Goal: Find specific page/section: Find specific page/section

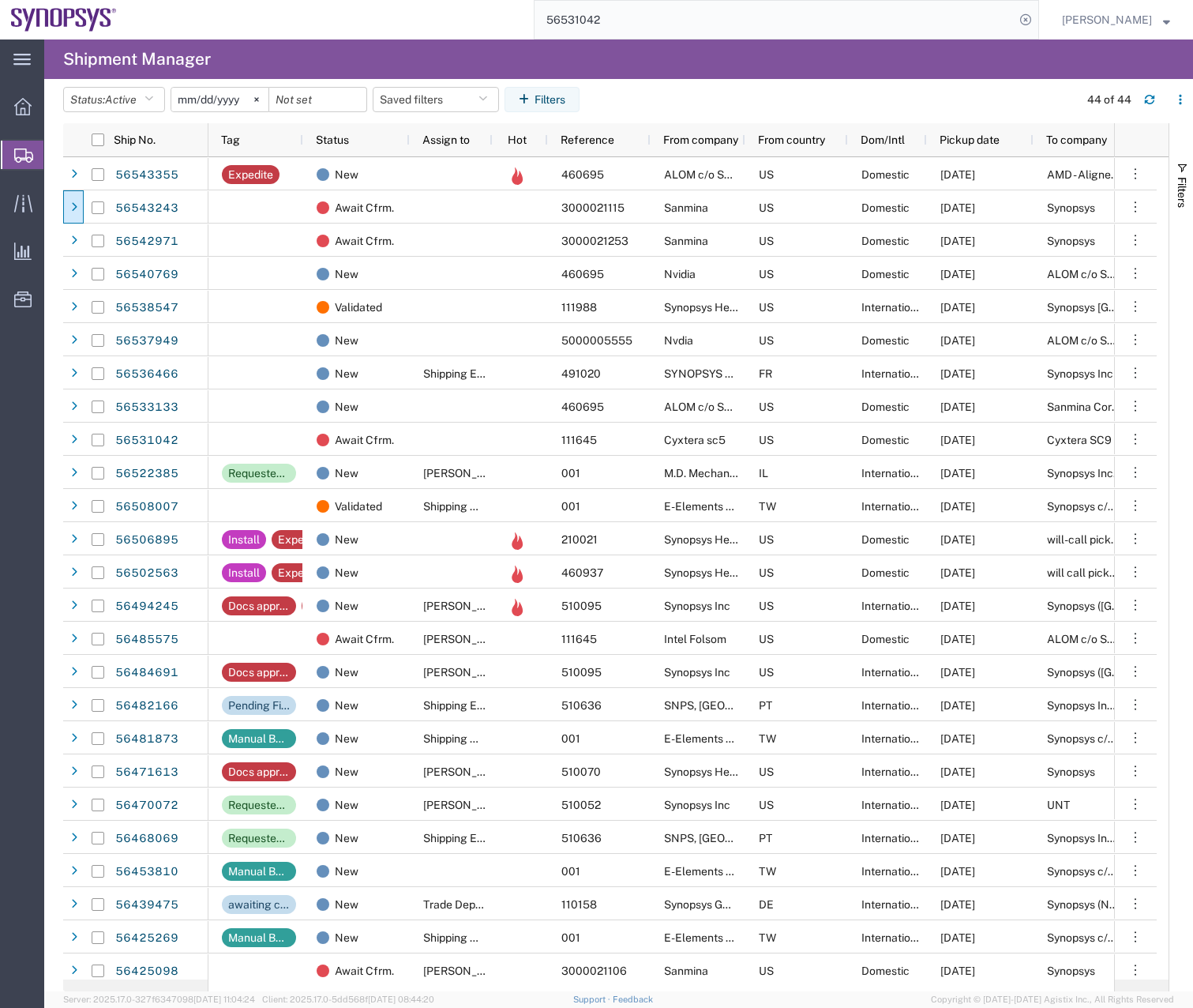
click at [1150, 98] on icon "button" at bounding box center [1150, 100] width 11 height 11
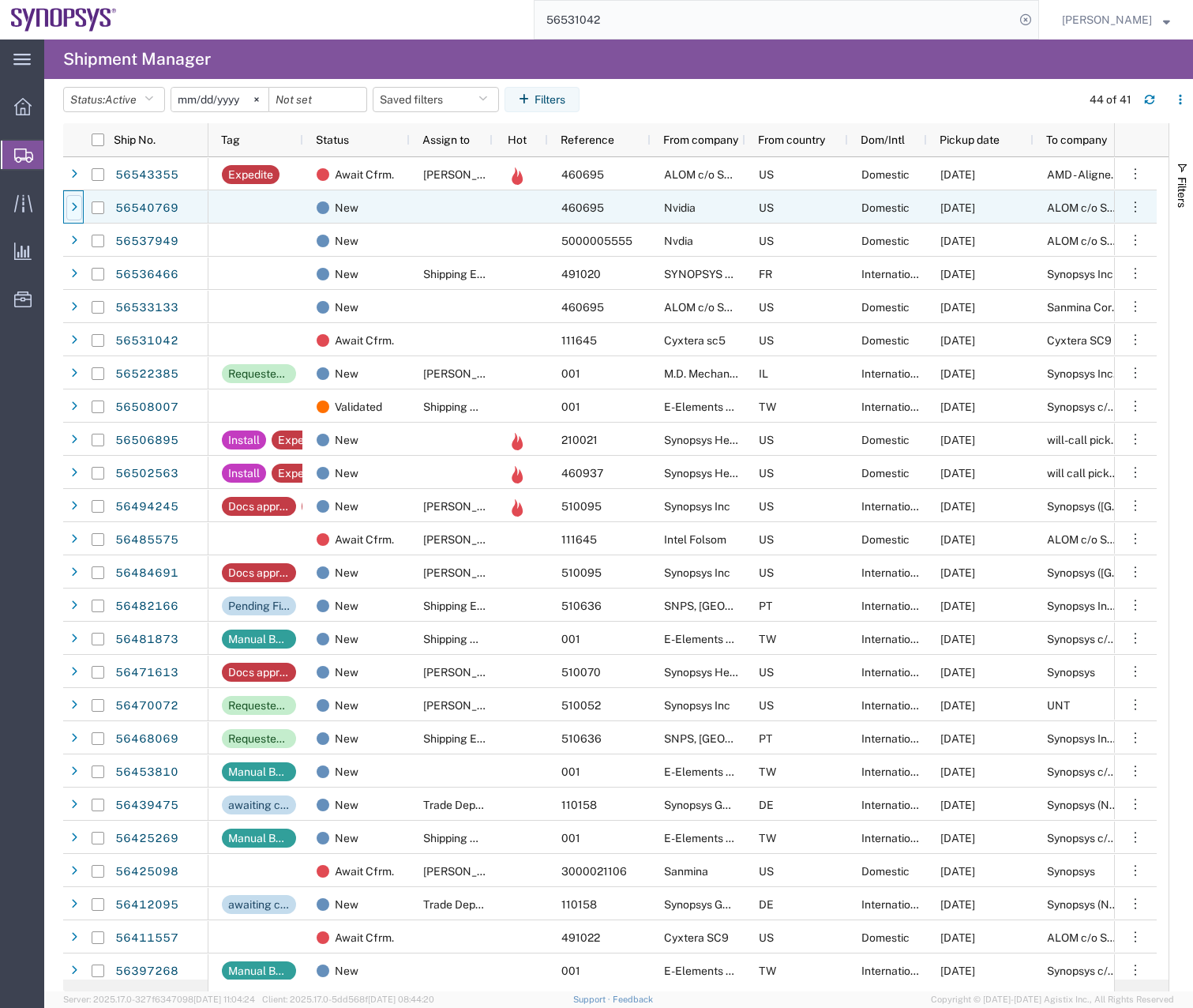
click at [71, 207] on icon at bounding box center [74, 207] width 6 height 11
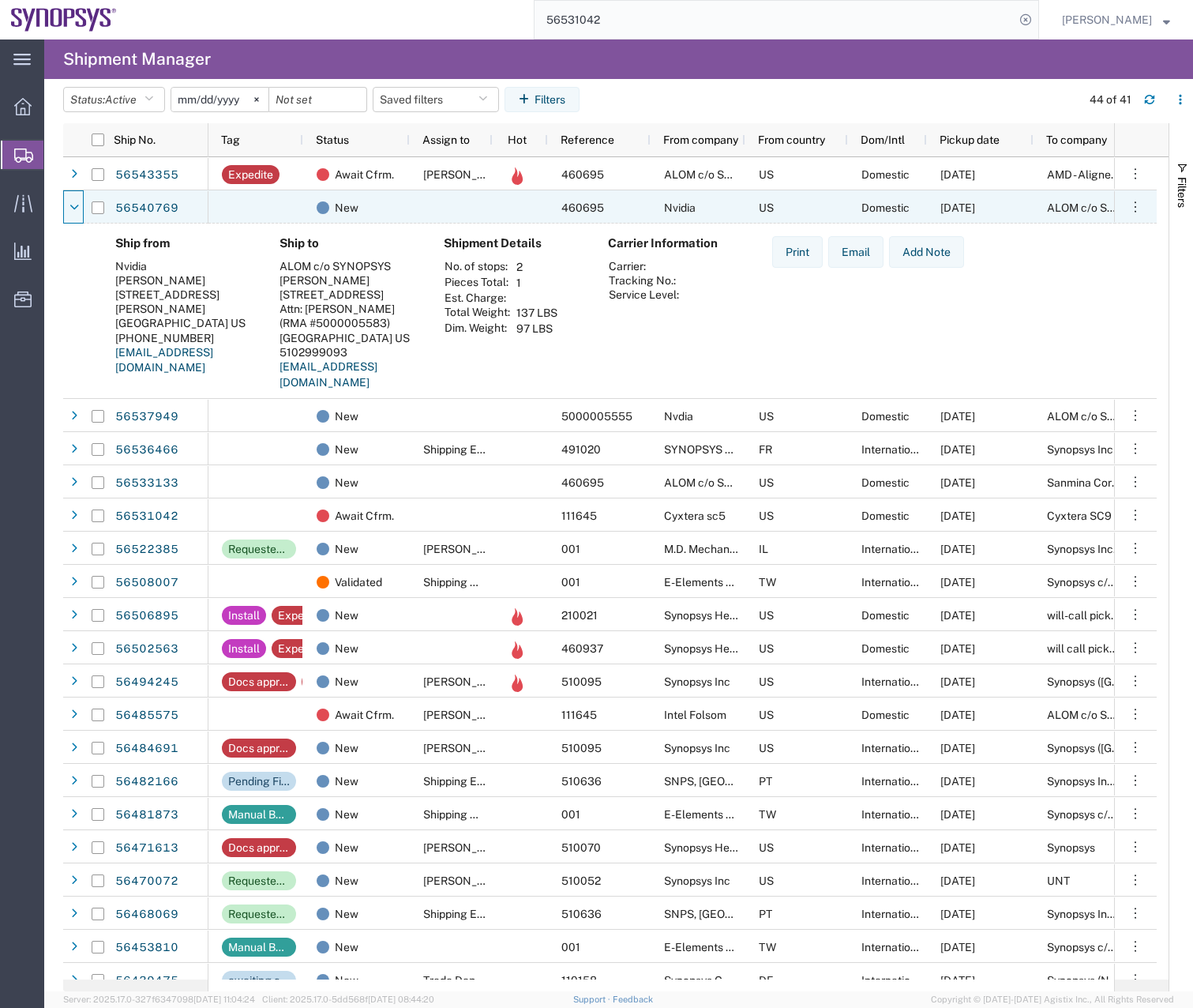
click at [71, 207] on icon at bounding box center [74, 207] width 10 height 11
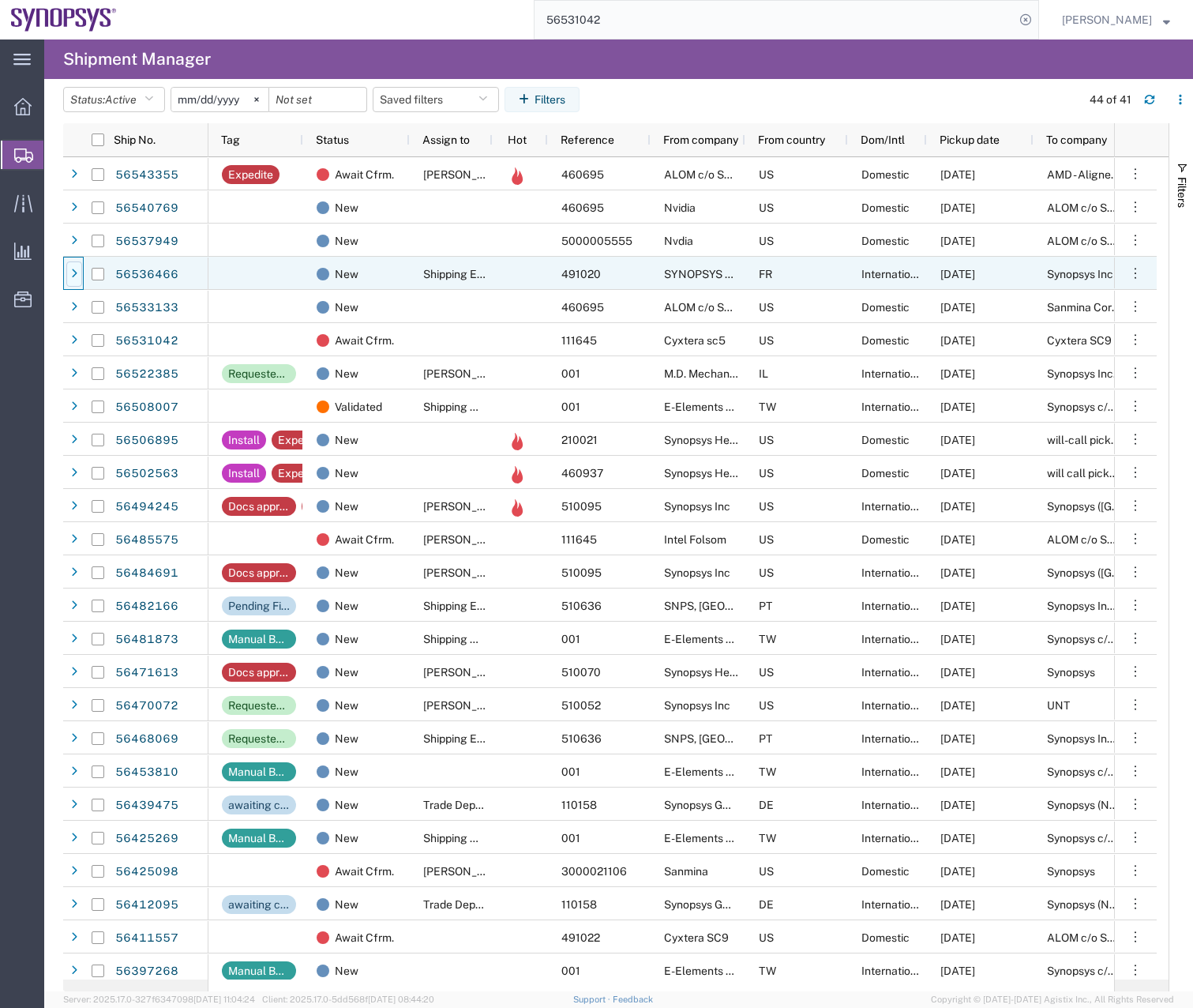
click at [70, 264] on div at bounding box center [74, 274] width 16 height 26
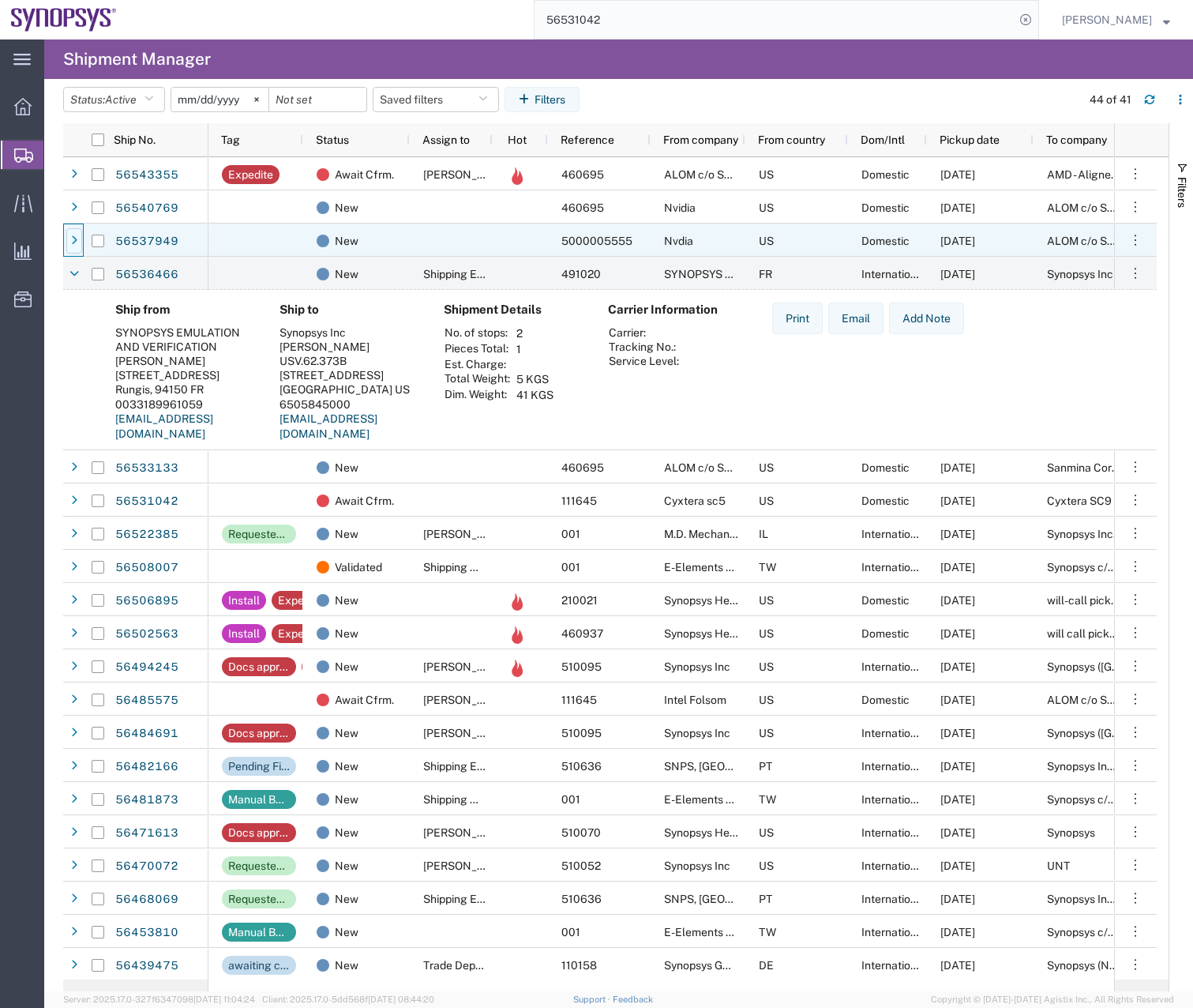
click at [74, 238] on icon at bounding box center [74, 241] width 6 height 11
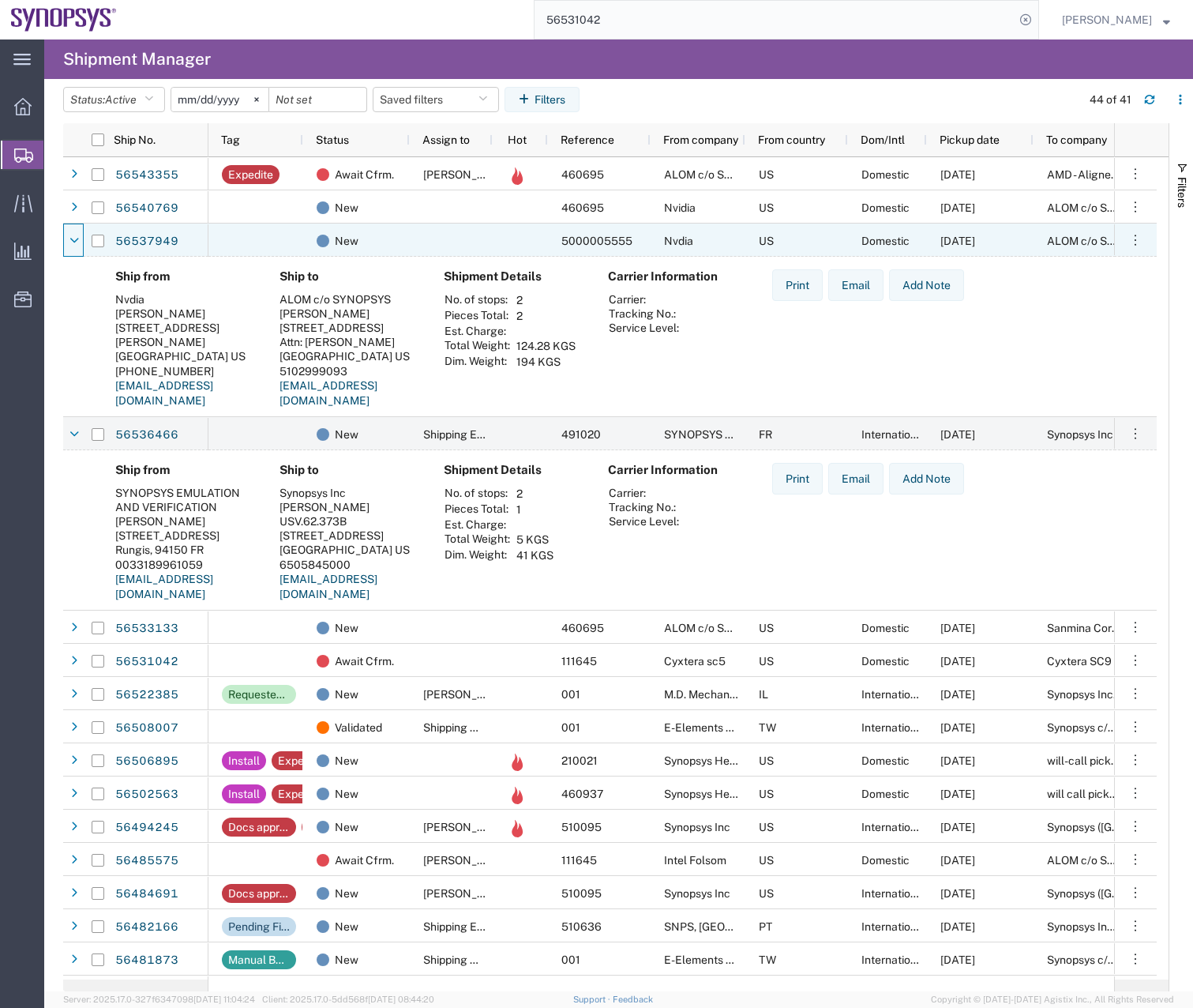
click at [74, 238] on icon at bounding box center [74, 241] width 10 height 11
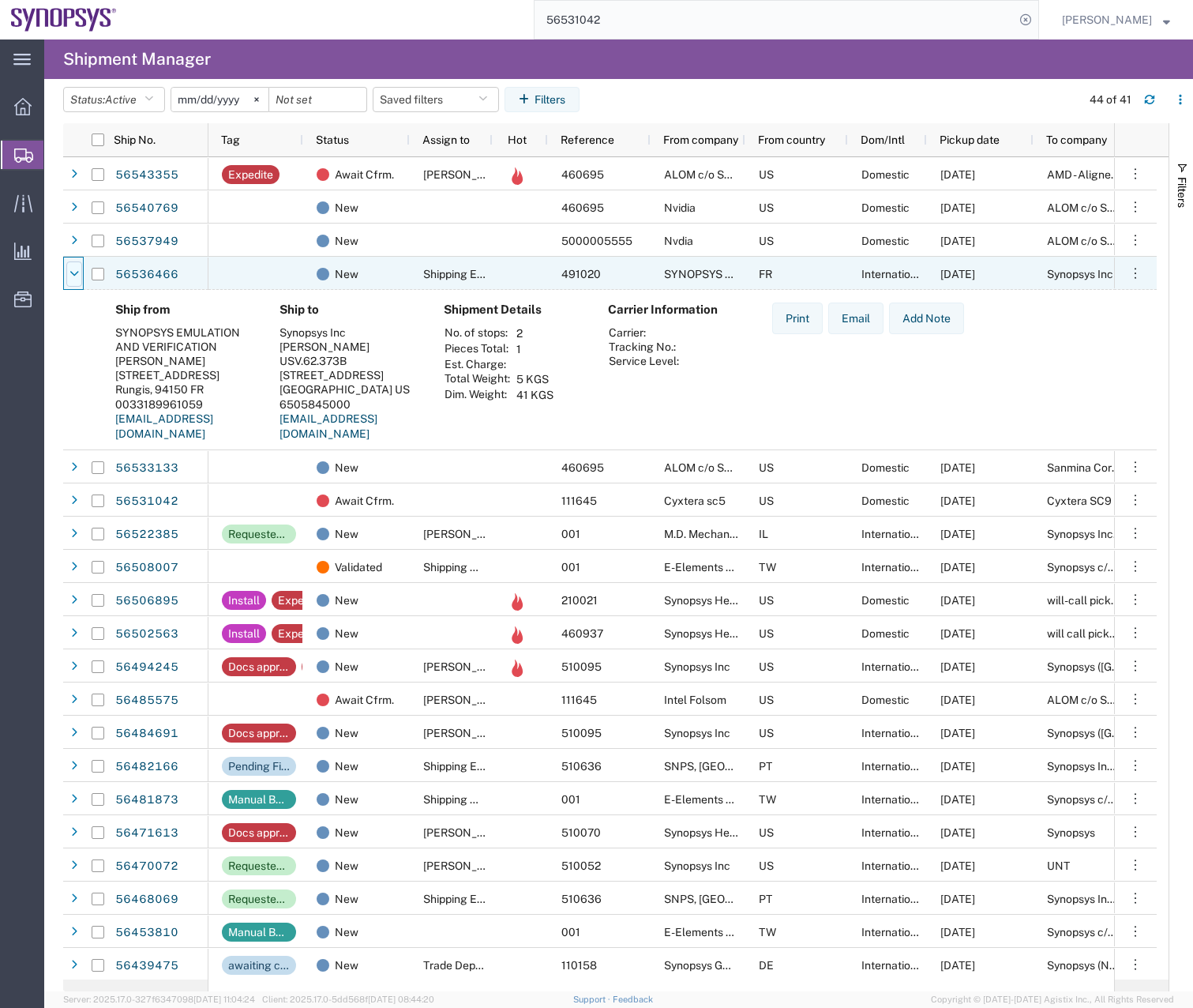
click at [76, 275] on icon at bounding box center [74, 274] width 10 height 11
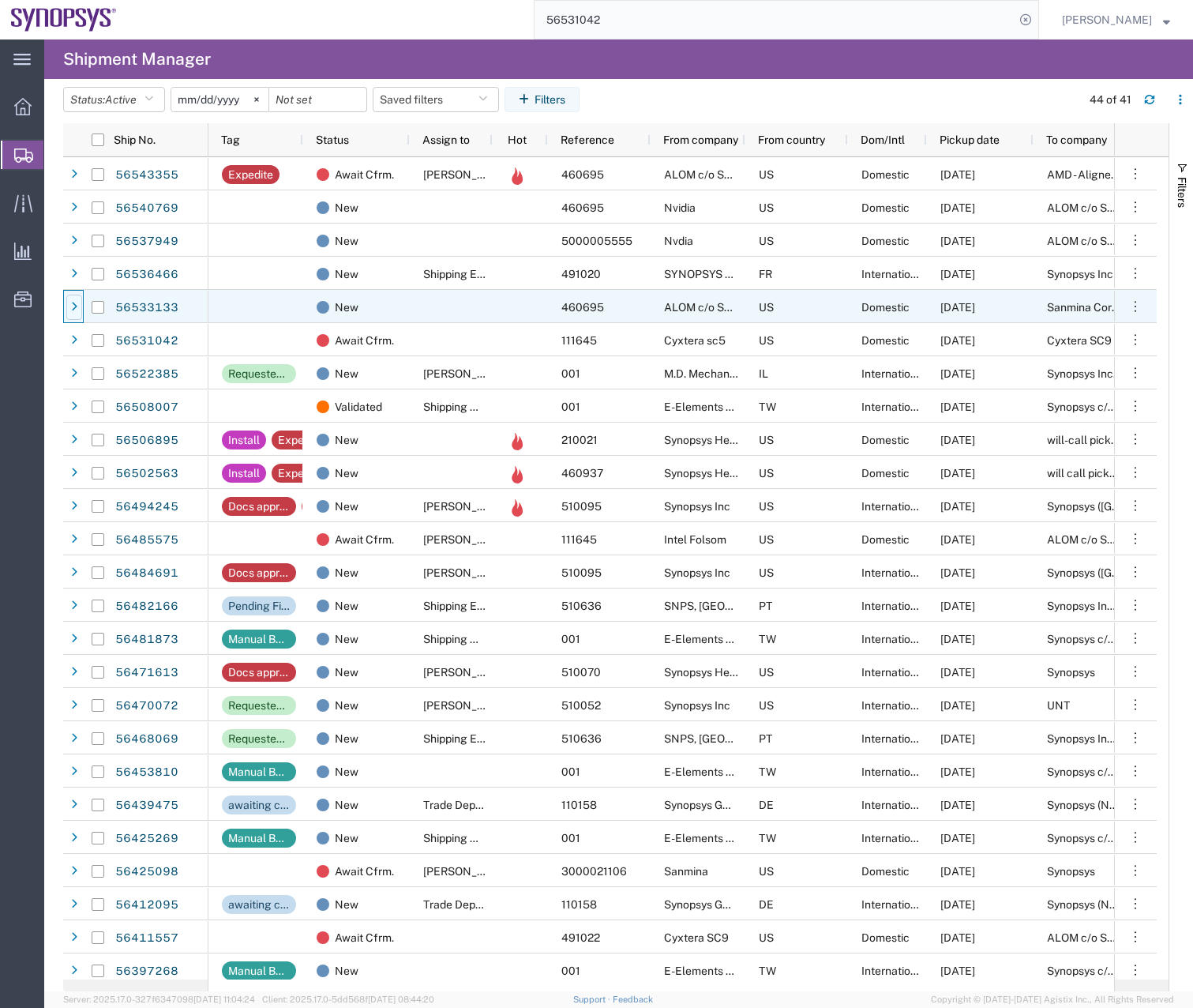
click at [79, 305] on div at bounding box center [74, 307] width 16 height 26
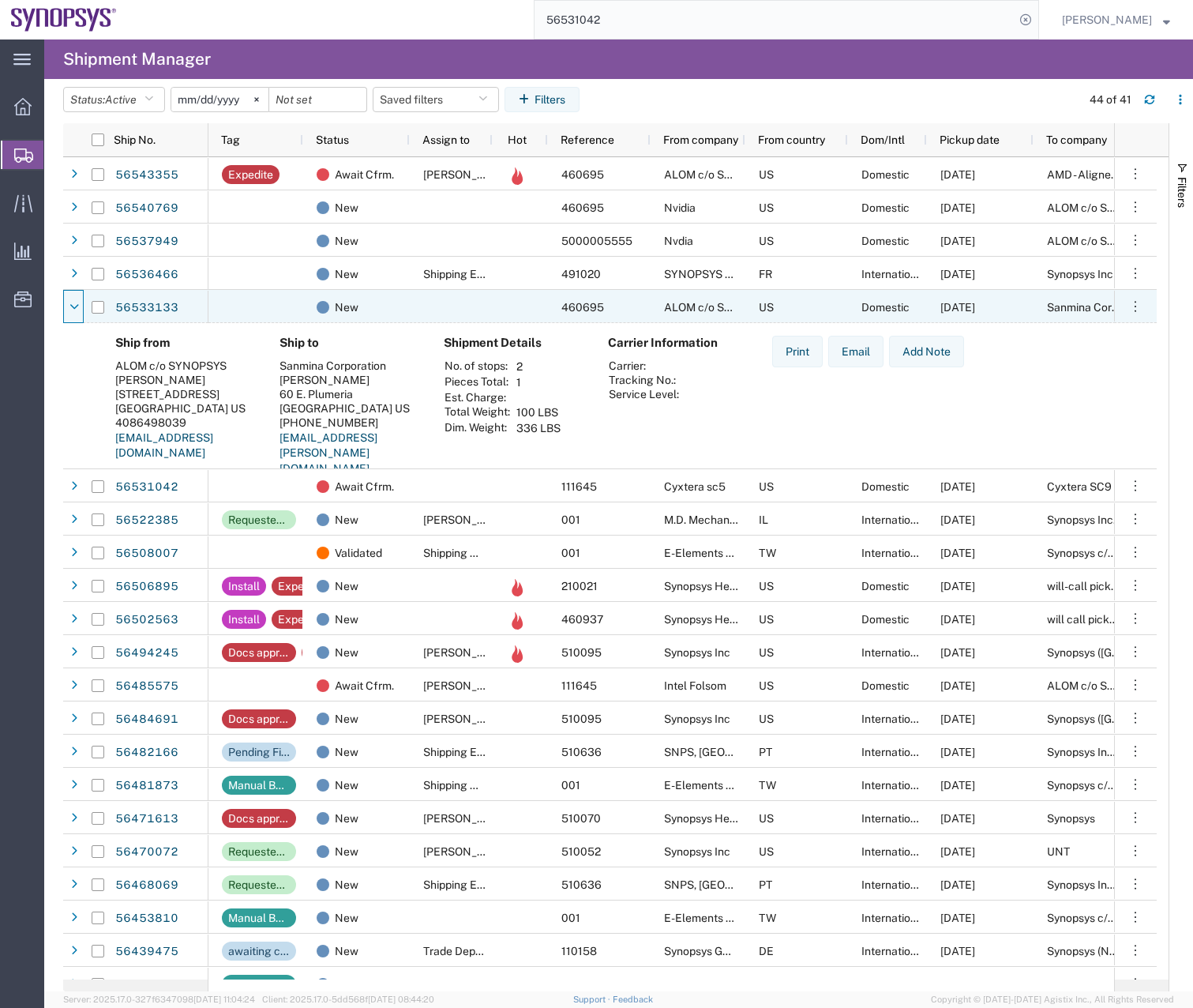
click at [79, 305] on div at bounding box center [74, 307] width 16 height 26
